Goal: Transaction & Acquisition: Purchase product/service

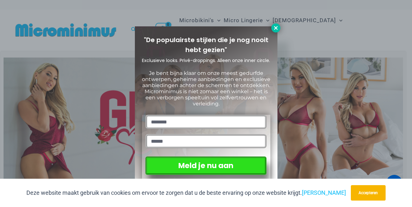
click at [275, 29] on icon at bounding box center [276, 28] width 6 height 6
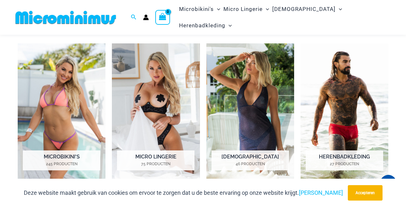
scroll to position [424, 0]
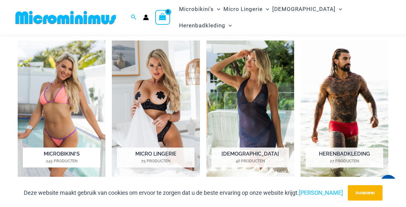
click at [50, 151] on font "Microbikini's" at bounding box center [62, 154] width 36 height 6
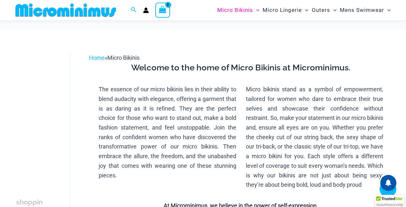
scroll to position [174, 0]
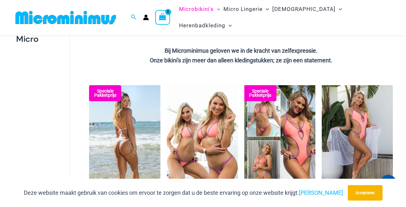
click at [119, 158] on img at bounding box center [124, 138] width 71 height 107
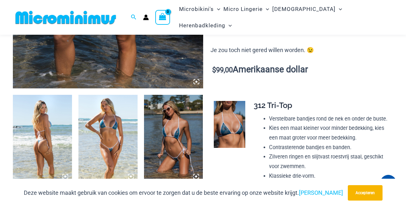
scroll to position [277, 0]
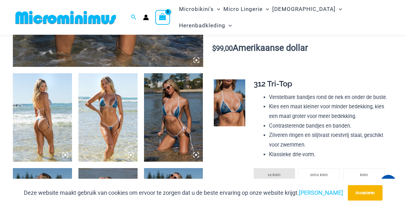
click at [110, 149] on img at bounding box center [107, 117] width 59 height 89
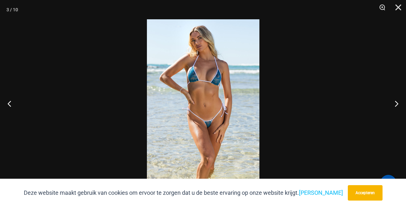
click at [228, 116] on img at bounding box center [203, 103] width 113 height 169
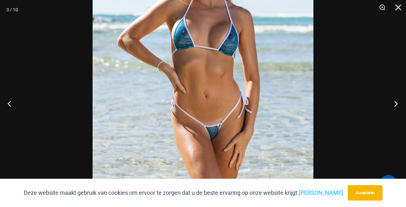
click at [397, 103] on button "Volgende" at bounding box center [394, 104] width 24 height 32
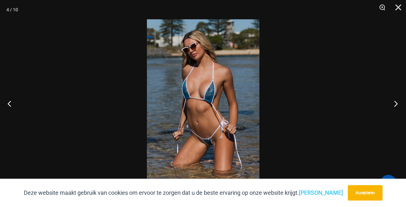
click at [397, 103] on button "Volgende" at bounding box center [394, 104] width 24 height 32
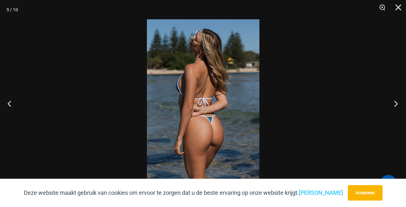
click at [397, 103] on button "Volgende" at bounding box center [394, 104] width 24 height 32
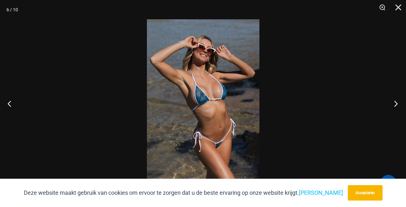
click at [397, 103] on button "Volgende" at bounding box center [394, 104] width 24 height 32
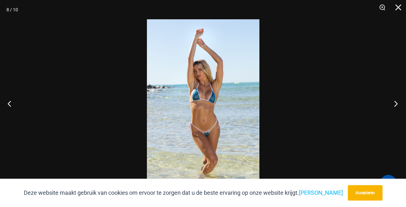
click at [397, 103] on button "Volgende" at bounding box center [394, 104] width 24 height 32
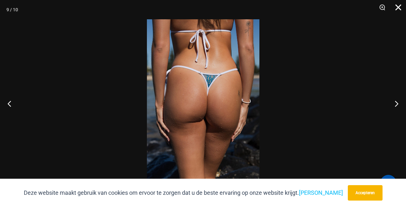
click at [400, 6] on button "Dichtbij" at bounding box center [396, 9] width 16 height 19
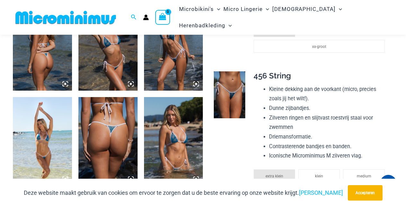
scroll to position [475, 0]
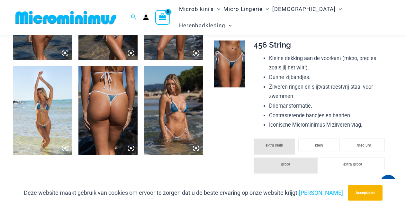
click at [224, 78] on img at bounding box center [229, 64] width 31 height 47
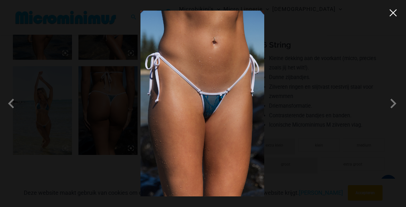
click at [392, 12] on button "Close" at bounding box center [394, 13] width 10 height 10
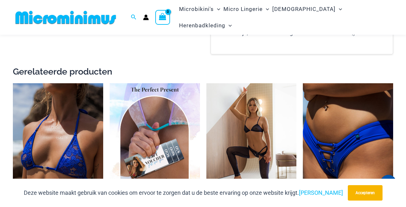
scroll to position [1043, 0]
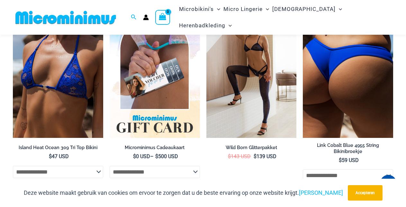
click at [347, 117] on img at bounding box center [348, 69] width 90 height 135
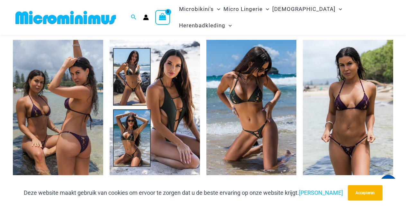
scroll to position [600, 0]
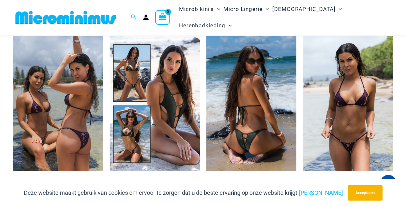
click at [252, 110] on img at bounding box center [252, 103] width 90 height 135
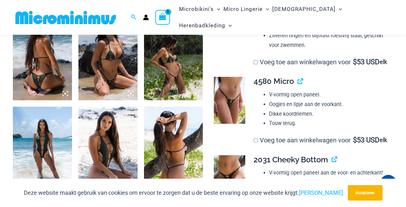
scroll to position [356, 0]
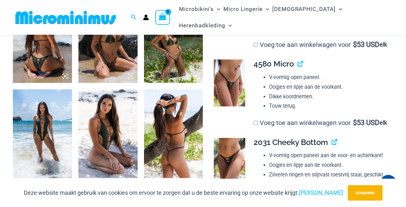
click at [231, 93] on img at bounding box center [229, 83] width 31 height 47
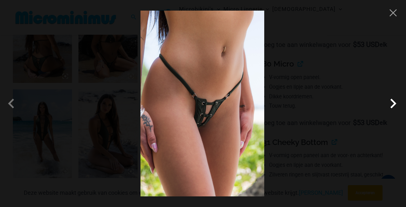
click at [393, 104] on span at bounding box center [393, 103] width 19 height 19
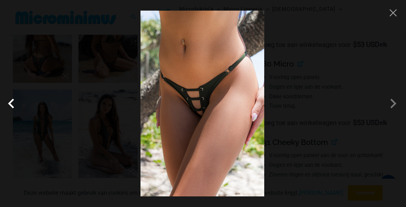
click at [10, 105] on span at bounding box center [12, 103] width 19 height 19
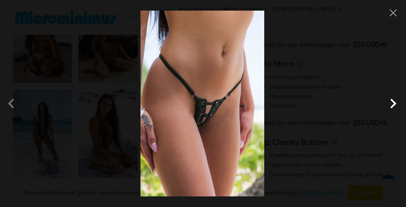
click at [395, 103] on span at bounding box center [393, 103] width 19 height 19
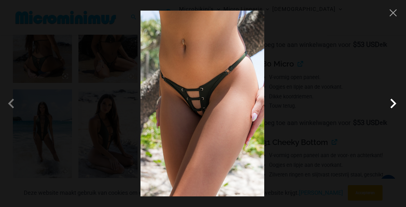
click at [395, 103] on span at bounding box center [393, 103] width 19 height 19
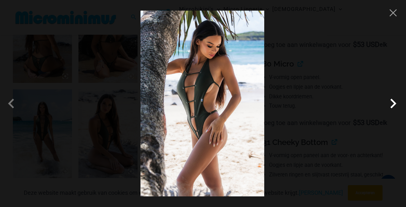
click at [395, 103] on span at bounding box center [393, 103] width 19 height 19
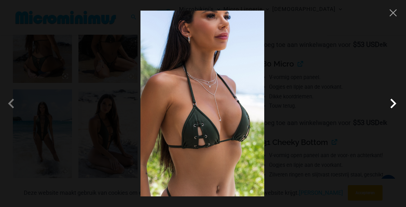
click at [395, 103] on span at bounding box center [393, 103] width 19 height 19
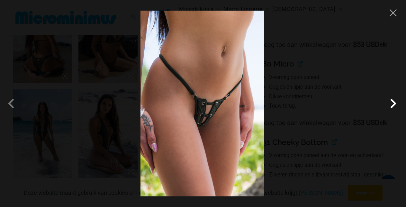
click at [395, 103] on span at bounding box center [393, 103] width 19 height 19
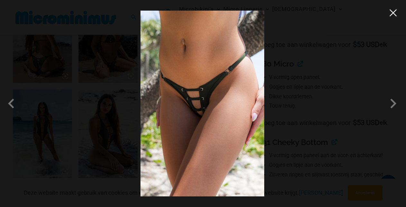
click at [393, 11] on button "Close" at bounding box center [394, 13] width 10 height 10
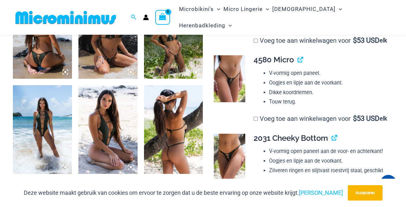
scroll to position [408, 0]
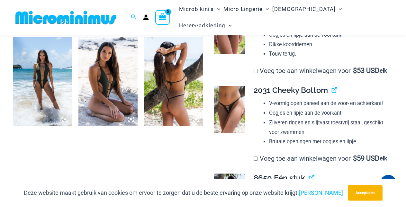
click at [36, 88] on img at bounding box center [42, 81] width 59 height 89
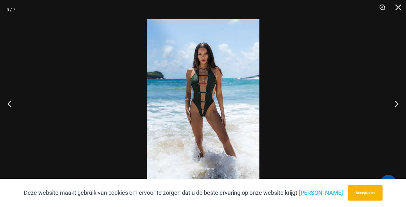
click at [212, 87] on img at bounding box center [203, 103] width 113 height 169
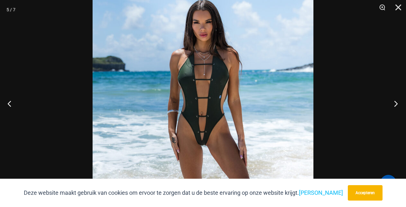
click at [396, 103] on button "Volgende" at bounding box center [394, 104] width 24 height 32
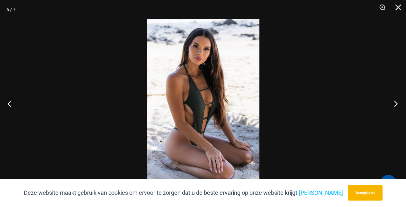
click at [396, 103] on button "Volgende" at bounding box center [394, 104] width 24 height 32
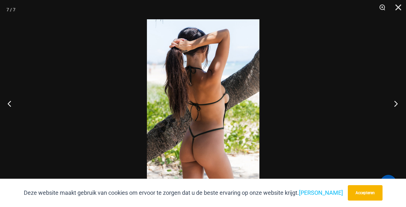
click at [396, 103] on button "Volgende" at bounding box center [394, 104] width 24 height 32
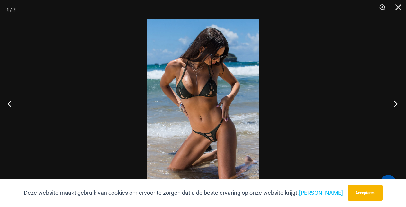
click at [396, 103] on button "Volgende" at bounding box center [394, 104] width 24 height 32
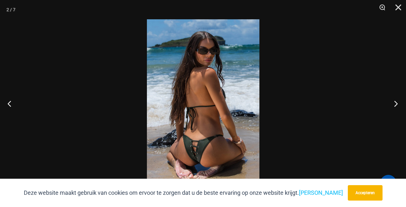
click at [396, 103] on button "Volgende" at bounding box center [394, 104] width 24 height 32
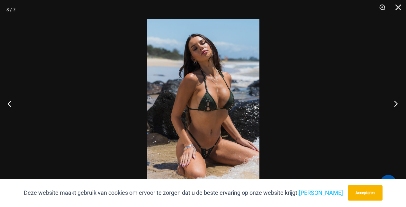
click at [396, 103] on button "Volgende" at bounding box center [394, 104] width 24 height 32
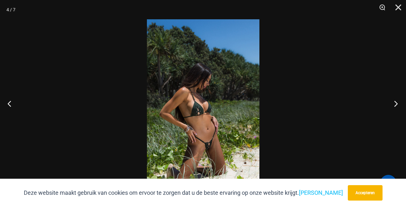
click at [396, 103] on button "Volgende" at bounding box center [394, 104] width 24 height 32
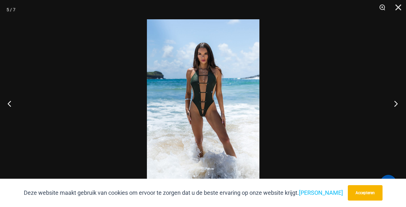
click at [396, 103] on button "Volgende" at bounding box center [394, 104] width 24 height 32
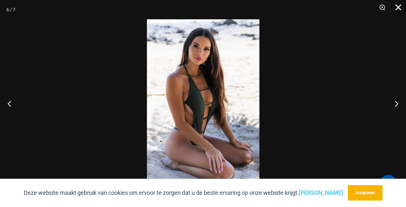
click at [397, 9] on button "Dichtbij" at bounding box center [396, 9] width 16 height 19
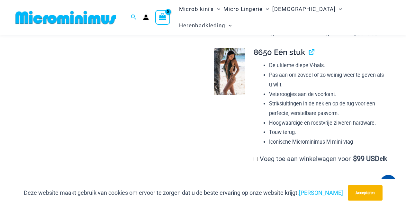
scroll to position [543, 0]
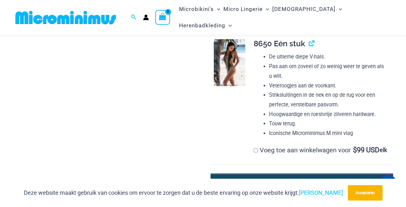
click at [228, 86] on img at bounding box center [229, 62] width 31 height 47
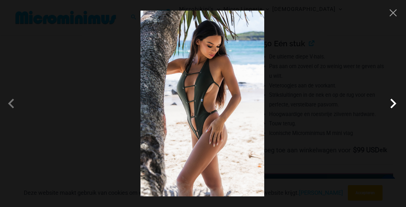
click at [393, 104] on span at bounding box center [393, 103] width 19 height 19
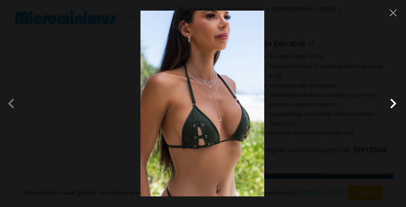
click at [393, 104] on span at bounding box center [393, 103] width 19 height 19
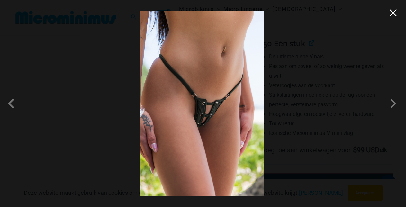
click at [391, 16] on button "Close" at bounding box center [394, 13] width 10 height 10
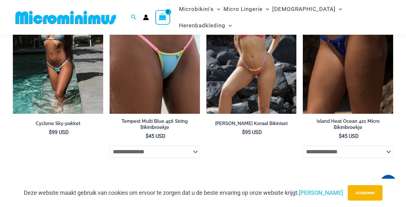
scroll to position [1459, 0]
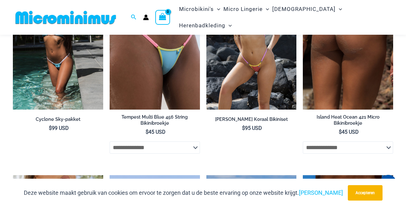
click at [341, 110] on img at bounding box center [348, 41] width 90 height 135
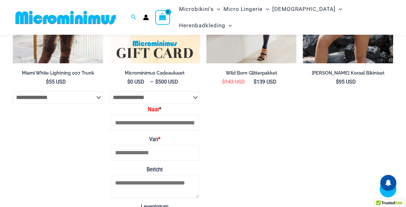
scroll to position [1311, 0]
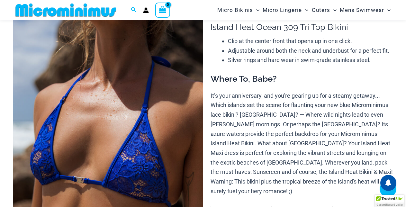
scroll to position [109, 0]
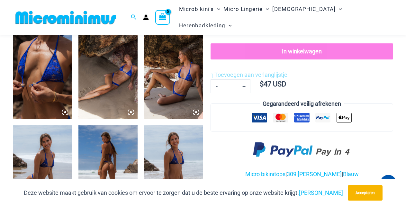
scroll to position [284, 0]
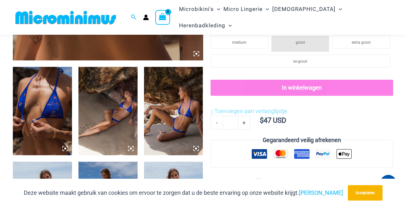
click at [196, 149] on icon at bounding box center [196, 149] width 2 height 2
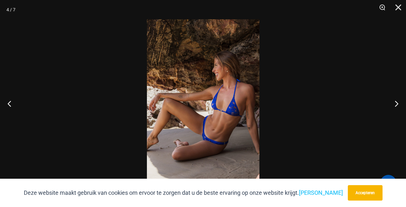
click at [208, 134] on img at bounding box center [203, 103] width 113 height 169
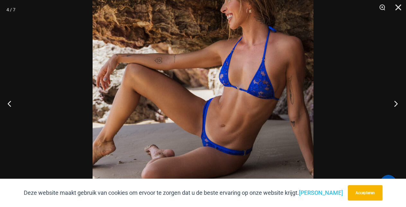
click at [396, 103] on button "Volgende" at bounding box center [394, 104] width 24 height 32
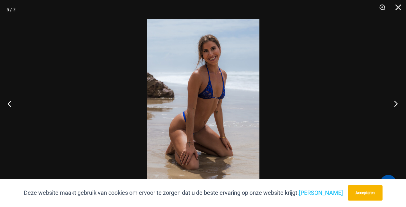
click at [396, 103] on button "Volgende" at bounding box center [394, 104] width 24 height 32
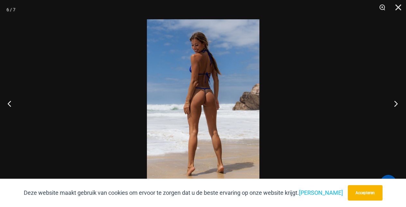
click at [396, 103] on button "Volgende" at bounding box center [394, 104] width 24 height 32
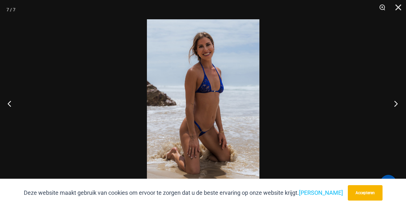
click at [396, 103] on button "Volgende" at bounding box center [394, 104] width 24 height 32
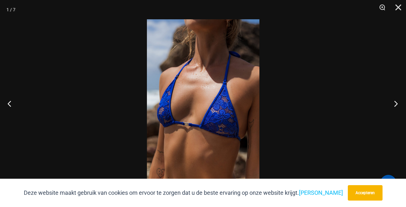
click at [396, 103] on button "Volgende" at bounding box center [394, 104] width 24 height 32
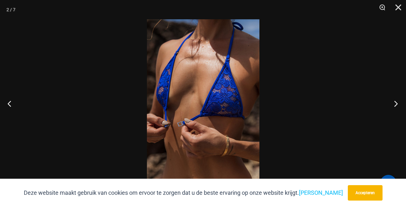
click at [396, 103] on button "Volgende" at bounding box center [394, 104] width 24 height 32
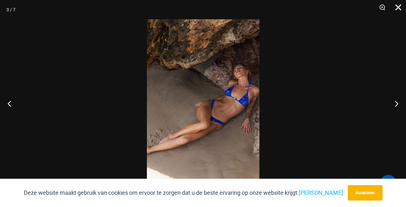
click at [397, 8] on button "Dichtbij" at bounding box center [396, 9] width 16 height 19
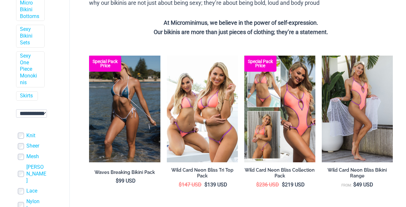
scroll to position [174, 0]
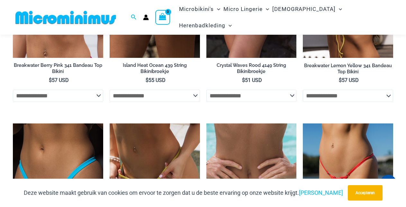
scroll to position [1735, 0]
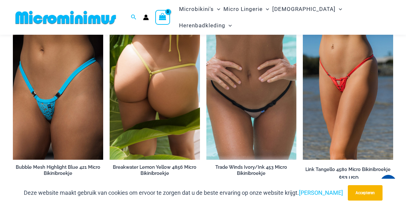
click at [153, 99] on img at bounding box center [155, 91] width 90 height 135
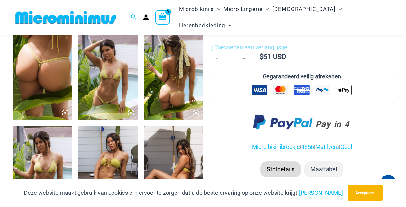
scroll to position [370, 0]
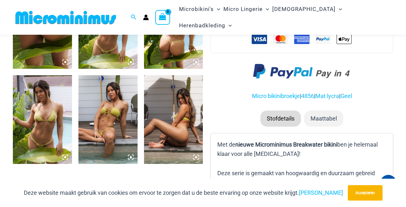
click at [100, 123] on img at bounding box center [107, 119] width 59 height 89
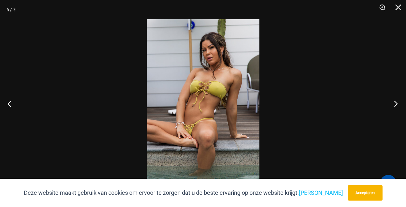
click at [396, 103] on button "Volgende" at bounding box center [394, 104] width 24 height 32
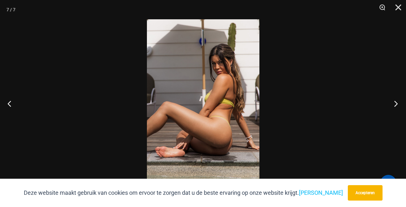
click at [396, 103] on button "Volgende" at bounding box center [394, 104] width 24 height 32
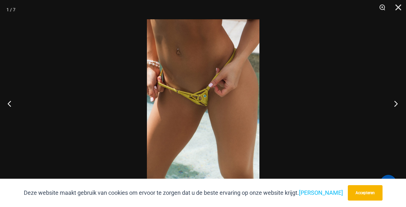
click at [396, 103] on button "Volgende" at bounding box center [394, 104] width 24 height 32
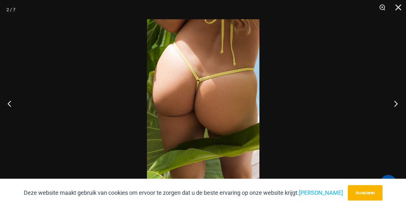
click at [396, 103] on button "Volgende" at bounding box center [394, 104] width 24 height 32
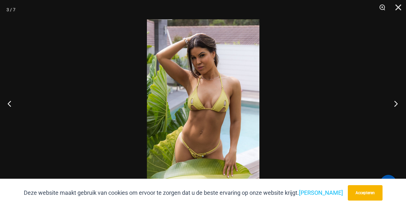
click at [396, 103] on button "Volgende" at bounding box center [394, 104] width 24 height 32
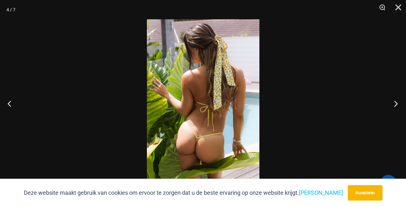
click at [396, 103] on button "Volgende" at bounding box center [394, 104] width 24 height 32
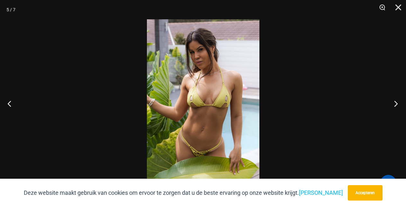
click at [396, 103] on button "Volgende" at bounding box center [394, 104] width 24 height 32
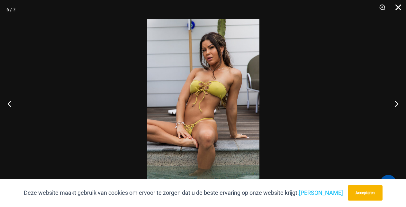
click at [401, 10] on button "Dichtbij" at bounding box center [396, 9] width 16 height 19
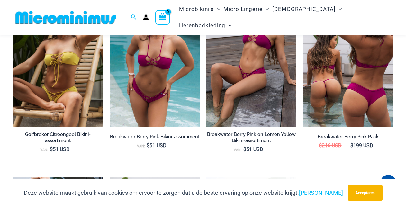
scroll to position [664, 0]
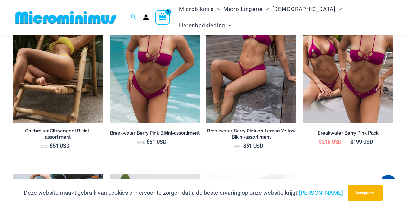
click at [44, 114] on img at bounding box center [58, 55] width 90 height 135
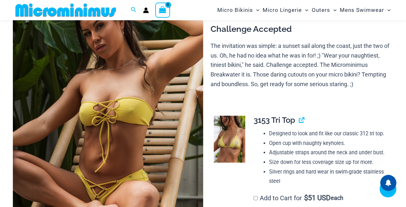
scroll to position [148, 0]
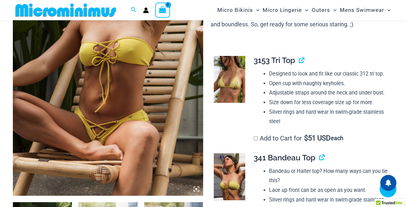
click at [100, 50] on img at bounding box center [108, 52] width 190 height 285
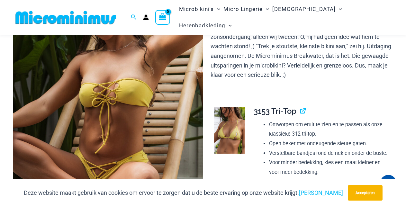
scroll to position [60, 0]
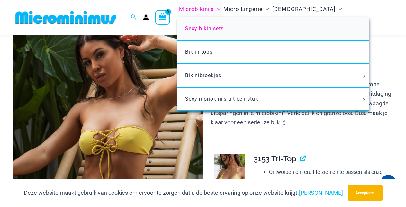
click at [224, 32] on font "Sexy bikinisets" at bounding box center [204, 28] width 39 height 6
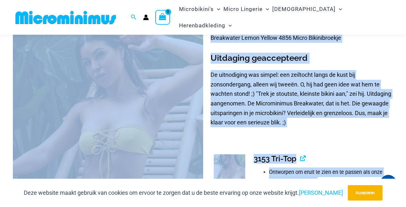
drag, startPoint x: 403, startPoint y: 15, endPoint x: 408, endPoint y: 35, distance: 20.8
drag, startPoint x: 390, startPoint y: 41, endPoint x: 390, endPoint y: 47, distance: 5.5
click at [390, 42] on p "Breakwater Lemon Yellow 4856 Micro Bikinibroekje" at bounding box center [302, 38] width 183 height 10
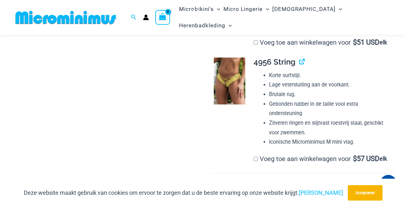
scroll to position [524, 0]
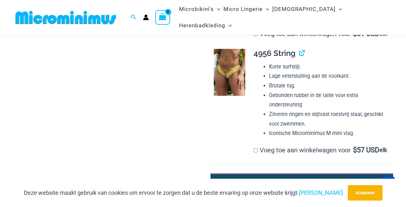
click at [229, 96] on img at bounding box center [229, 72] width 31 height 47
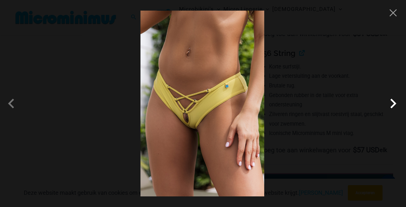
click at [393, 104] on span at bounding box center [393, 103] width 19 height 19
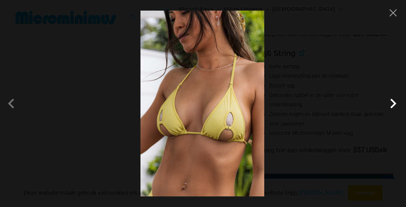
click at [393, 104] on span at bounding box center [393, 103] width 19 height 19
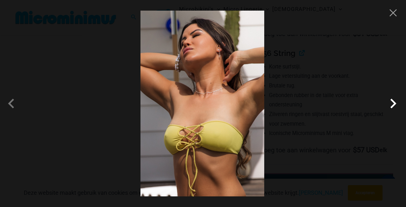
click at [393, 104] on span at bounding box center [393, 103] width 19 height 19
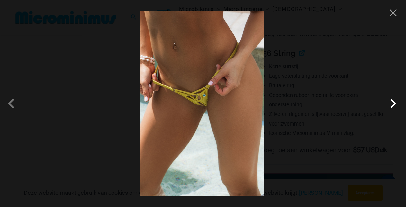
click at [393, 104] on span at bounding box center [393, 103] width 19 height 19
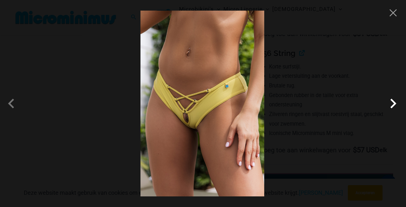
click at [393, 104] on span at bounding box center [393, 103] width 19 height 19
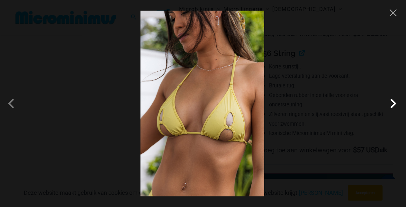
click at [393, 104] on span at bounding box center [393, 103] width 19 height 19
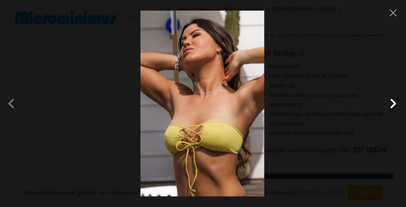
click at [393, 104] on span at bounding box center [393, 103] width 19 height 19
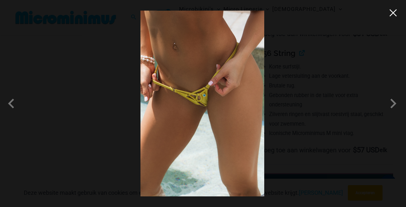
click at [393, 12] on button "Close" at bounding box center [394, 13] width 10 height 10
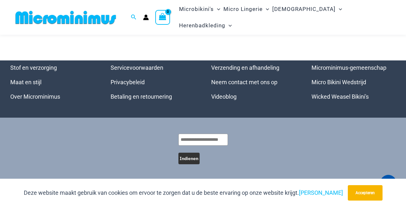
scroll to position [2441, 0]
